Goal: Use online tool/utility

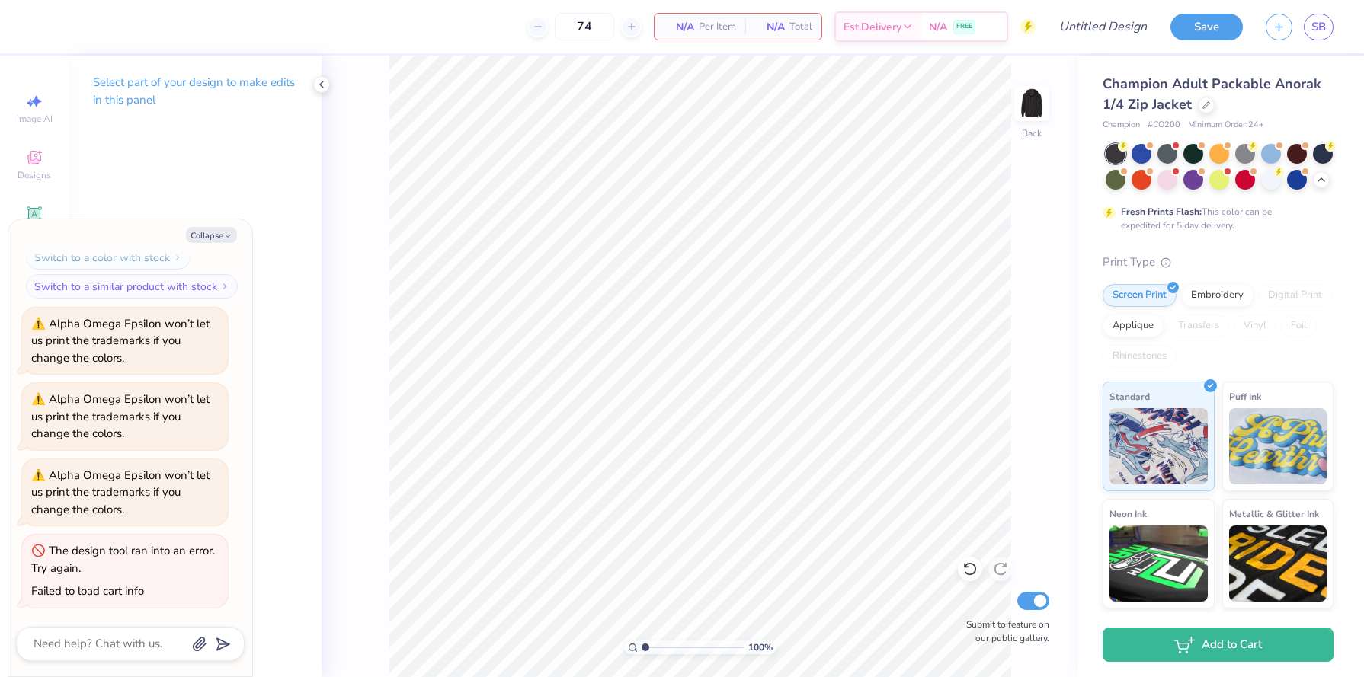
click at [1326, 40] on div "Save SB" at bounding box center [1267, 26] width 194 height 53
click at [1320, 28] on span "SB" at bounding box center [1318, 27] width 14 height 18
type textarea "x"
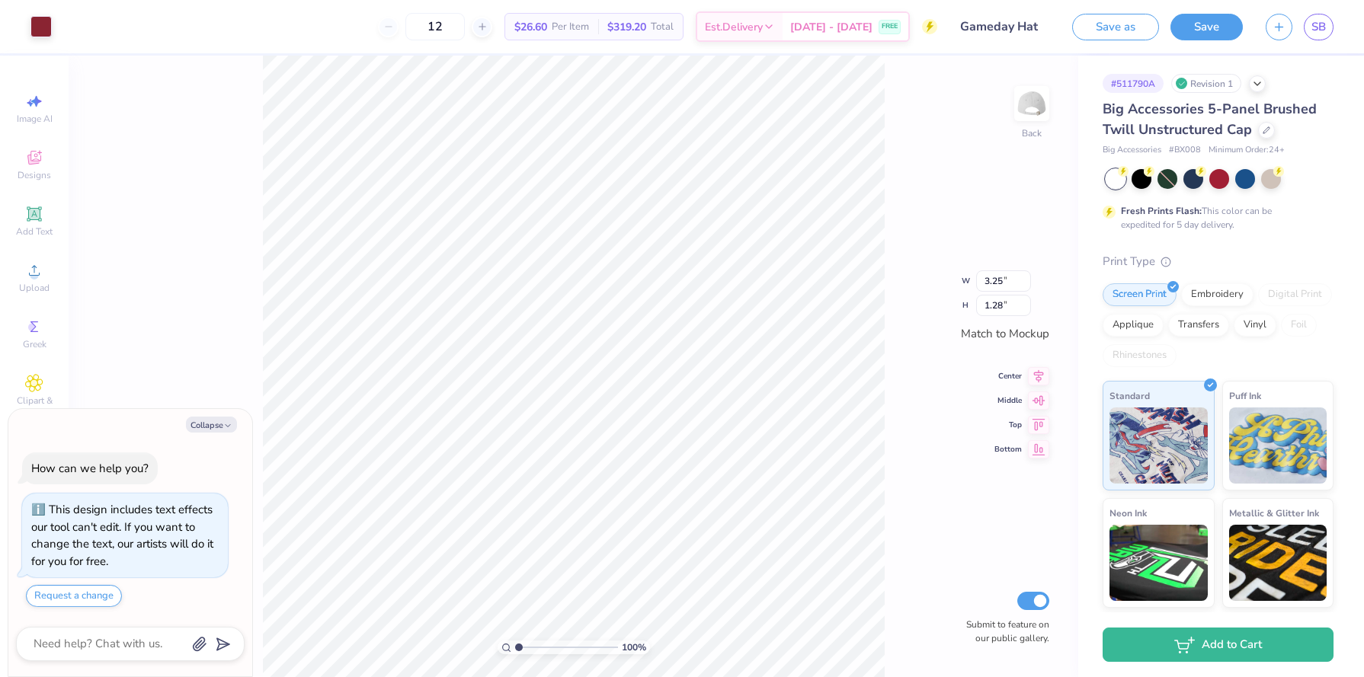
type textarea "x"
